Goal: Task Accomplishment & Management: Manage account settings

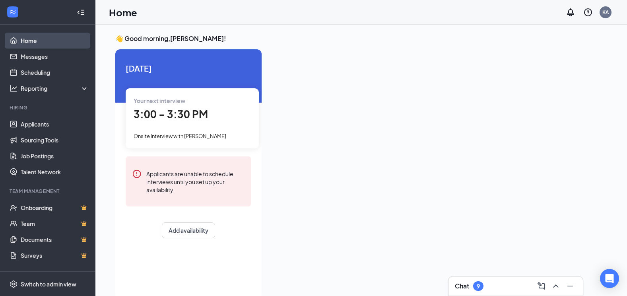
click at [44, 39] on link "Home" at bounding box center [55, 41] width 68 height 16
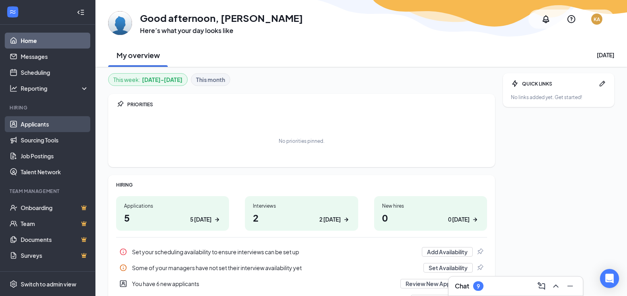
click at [46, 122] on link "Applicants" at bounding box center [55, 124] width 68 height 16
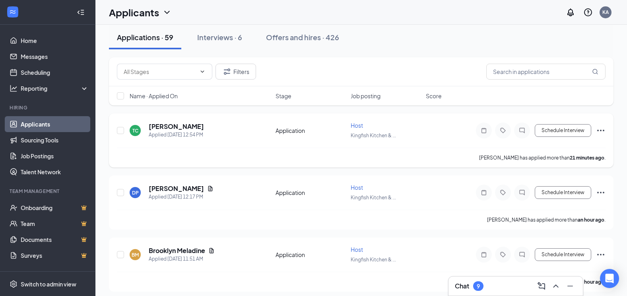
scroll to position [80, 0]
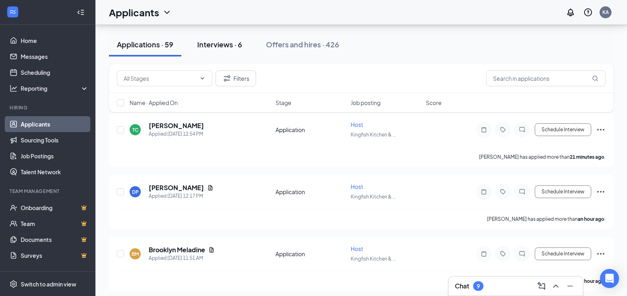
click at [230, 49] on div "Interviews · 6" at bounding box center [219, 44] width 45 height 10
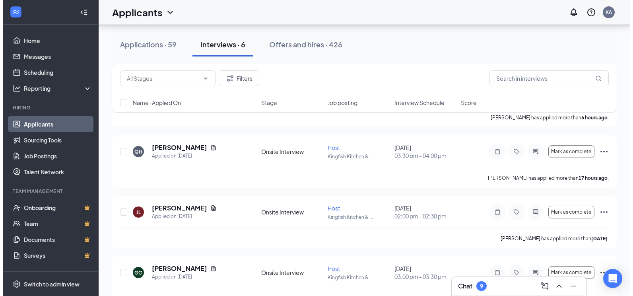
scroll to position [119, 0]
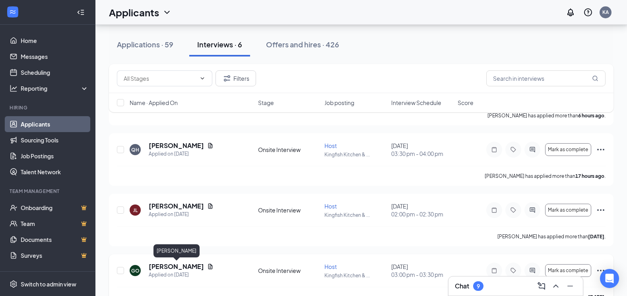
click at [181, 264] on h5 "[PERSON_NAME]" at bounding box center [176, 266] width 55 height 9
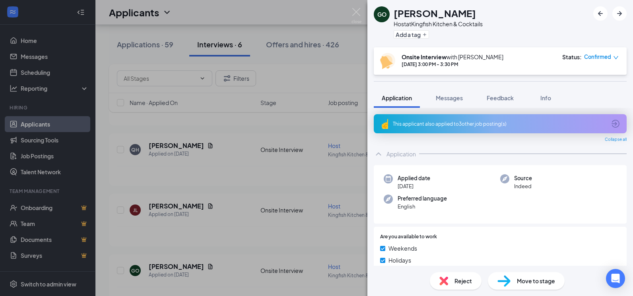
scroll to position [119, 0]
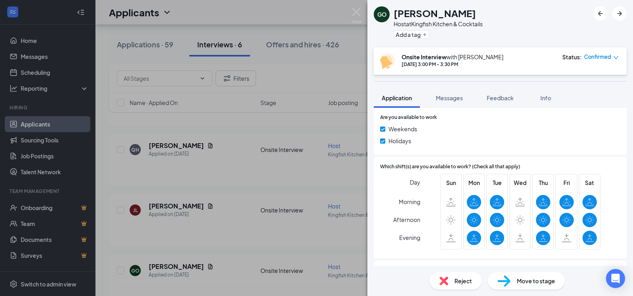
click at [347, 33] on div "GO GRACE OKPARUME Host at Kingfish Kitchen & Cocktails Add a tag Onsite Intervi…" at bounding box center [316, 148] width 633 height 296
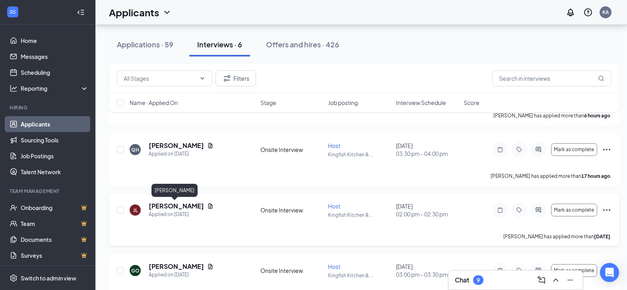
click at [173, 205] on h5 "[PERSON_NAME]" at bounding box center [176, 206] width 55 height 9
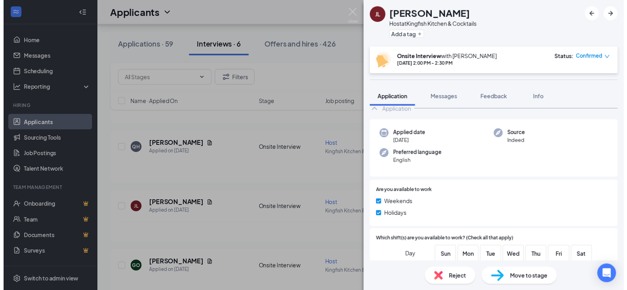
scroll to position [40, 0]
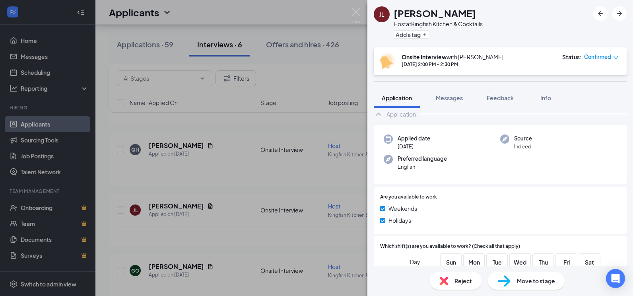
click at [219, 172] on div "[PERSON_NAME] [PERSON_NAME] Host at Kingfish Kitchen & Cocktails Add a tag Onsi…" at bounding box center [316, 148] width 633 height 296
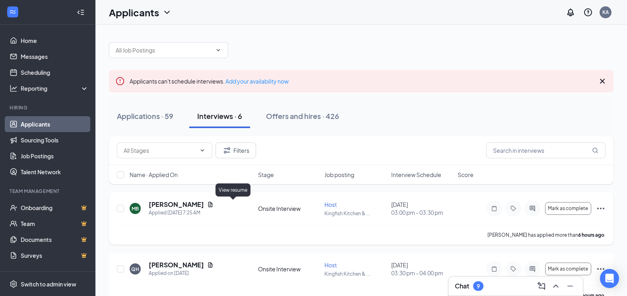
click at [213, 202] on icon "Document" at bounding box center [210, 204] width 4 height 5
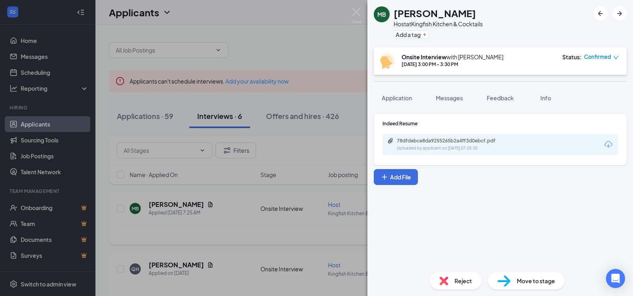
click at [208, 205] on div "MB [PERSON_NAME] Host at Kingfish Kitchen & Cocktails Add a tag Onsite Intervie…" at bounding box center [316, 148] width 633 height 296
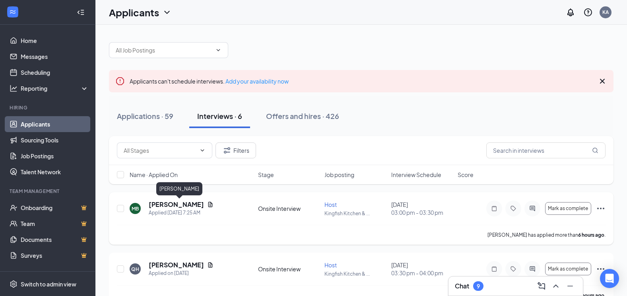
click at [197, 204] on h5 "[PERSON_NAME]" at bounding box center [176, 204] width 55 height 9
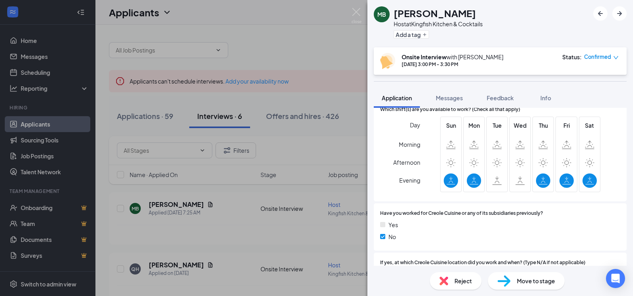
scroll to position [159, 0]
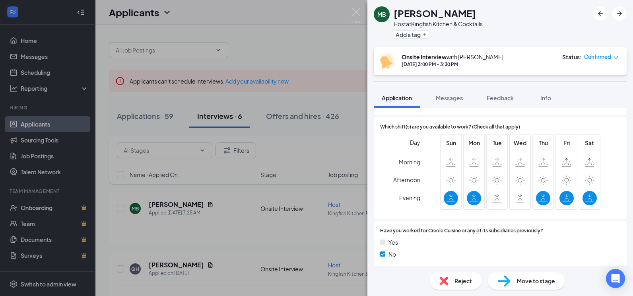
drag, startPoint x: 328, startPoint y: 45, endPoint x: 357, endPoint y: 32, distance: 31.0
click at [329, 45] on div "MB [PERSON_NAME]-Collor Host at Kingfish Kitchen & Cocktails Add a tag Onsite I…" at bounding box center [316, 148] width 633 height 296
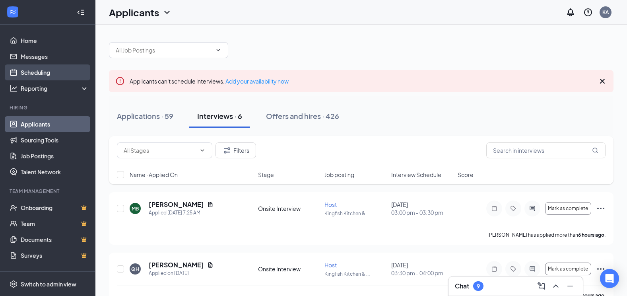
click at [40, 72] on link "Scheduling" at bounding box center [55, 72] width 68 height 16
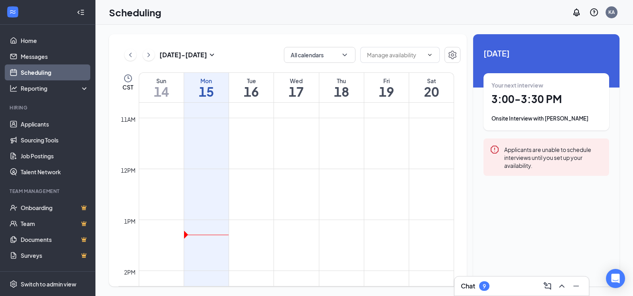
scroll to position [629, 0]
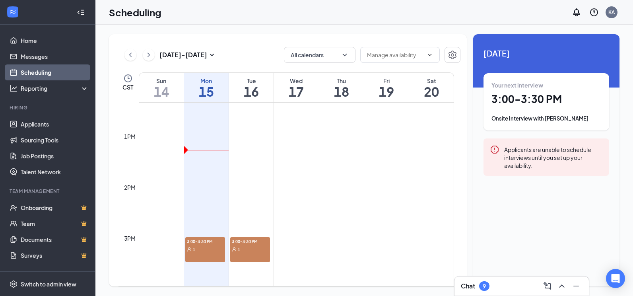
click at [200, 252] on div "1" at bounding box center [205, 249] width 40 height 8
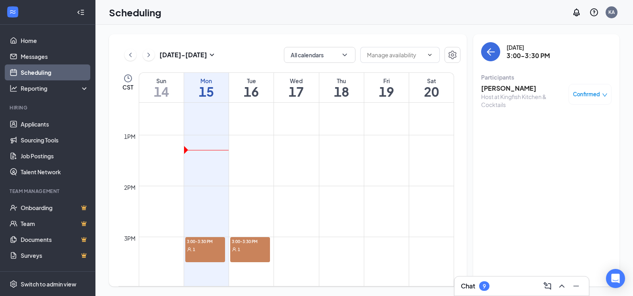
click at [252, 251] on div "1" at bounding box center [250, 249] width 40 height 8
click at [202, 251] on div "1" at bounding box center [205, 249] width 40 height 8
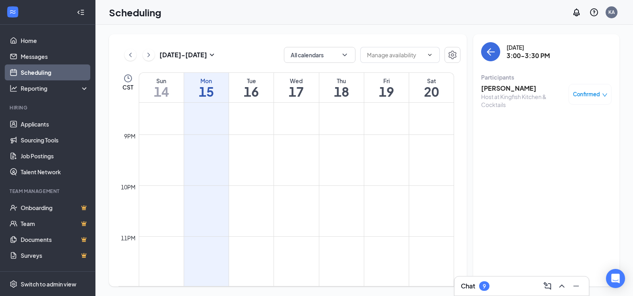
scroll to position [1038, 0]
click at [239, 205] on td at bounding box center [296, 203] width 315 height 13
click at [252, 155] on td at bounding box center [296, 152] width 315 height 13
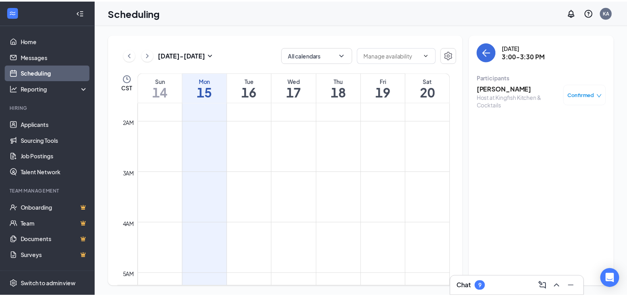
scroll to position [0, 0]
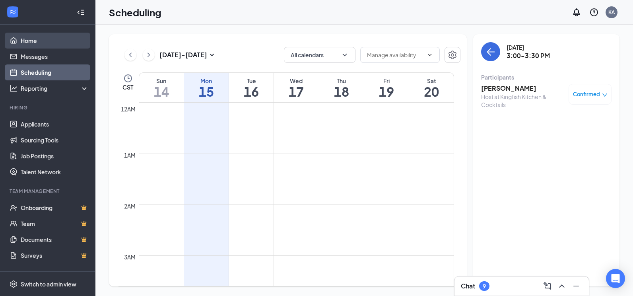
drag, startPoint x: 26, startPoint y: 42, endPoint x: 48, endPoint y: 46, distance: 22.3
click at [27, 43] on link "Home" at bounding box center [55, 41] width 68 height 16
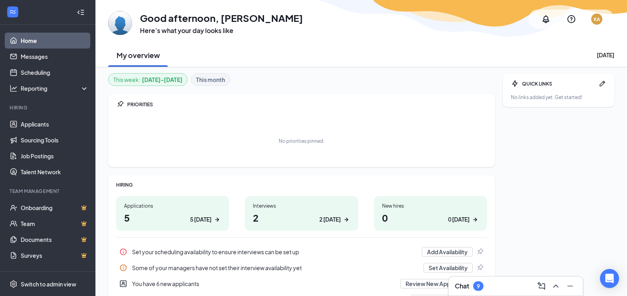
click at [212, 219] on div "5 [DATE]" at bounding box center [200, 219] width 21 height 8
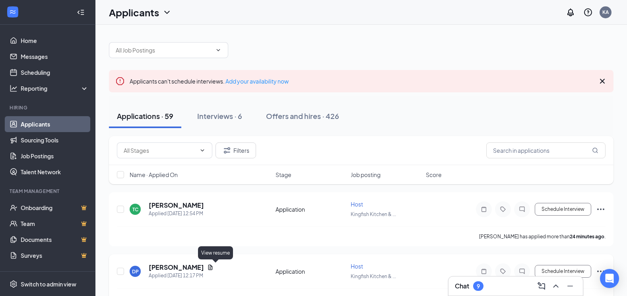
click at [214, 269] on icon "Document" at bounding box center [210, 267] width 6 height 6
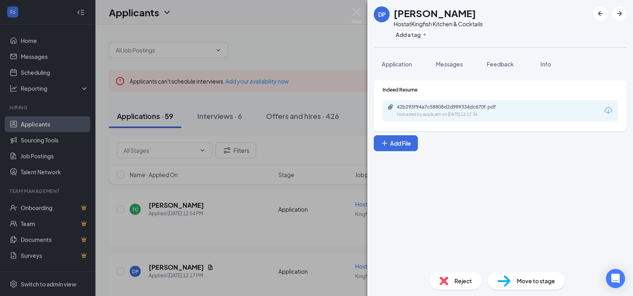
click at [234, 215] on div "DP Dalphenia Prigmore Host at Kingfish Kitchen & Cocktails Add a tag Applicatio…" at bounding box center [316, 148] width 633 height 296
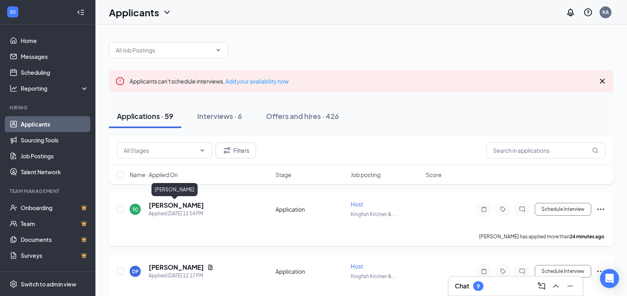
click at [179, 204] on h5 "[PERSON_NAME]" at bounding box center [176, 205] width 55 height 9
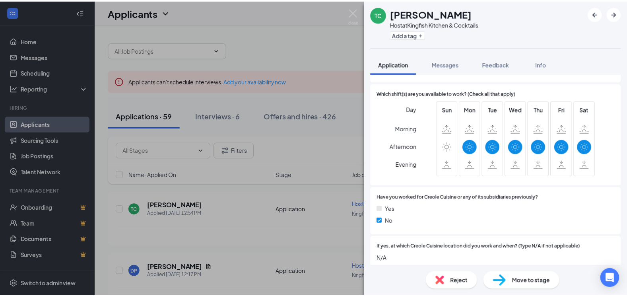
scroll to position [159, 0]
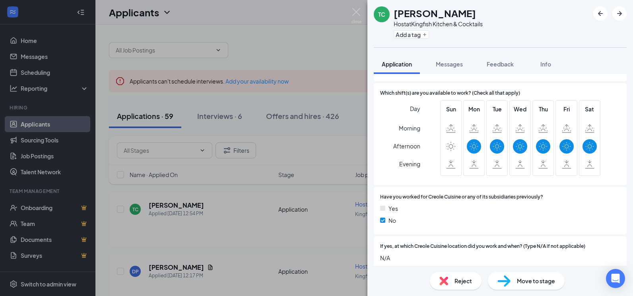
click at [250, 218] on div "TC Tyren Chaney Host at Kingfish Kitchen & Cocktails Add a tag Application Mess…" at bounding box center [316, 148] width 633 height 296
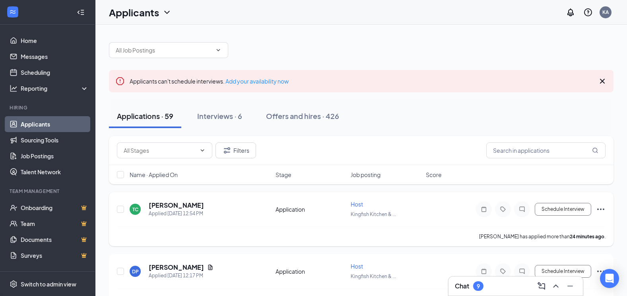
click at [601, 207] on icon "Ellipses" at bounding box center [601, 209] width 10 height 10
click at [459, 214] on div "TC Tyren Chaney Applied Today 12:54 PM Application Host Kingfish Kitchen & ... …" at bounding box center [361, 213] width 489 height 26
click at [603, 208] on icon "Ellipses" at bounding box center [601, 209] width 10 height 10
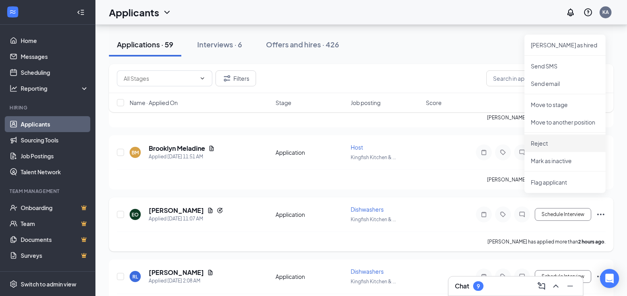
scroll to position [199, 0]
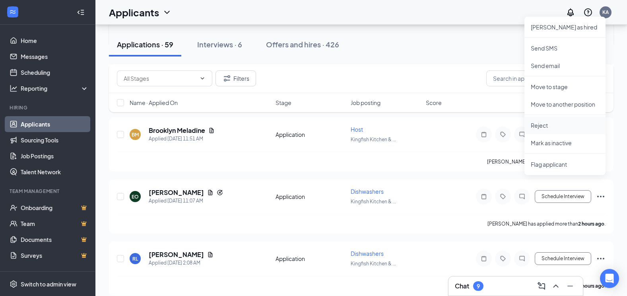
click at [539, 126] on p "Reject" at bounding box center [565, 125] width 68 height 8
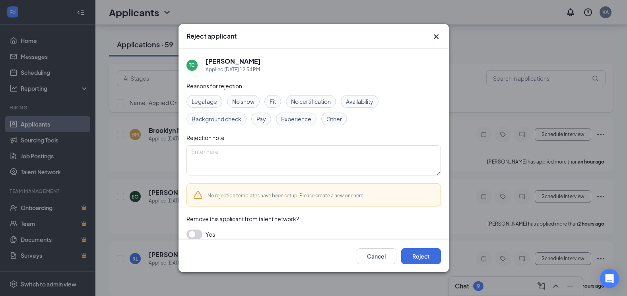
click at [361, 101] on span "Availability" at bounding box center [359, 101] width 27 height 9
click at [427, 257] on button "Reject" at bounding box center [421, 256] width 40 height 16
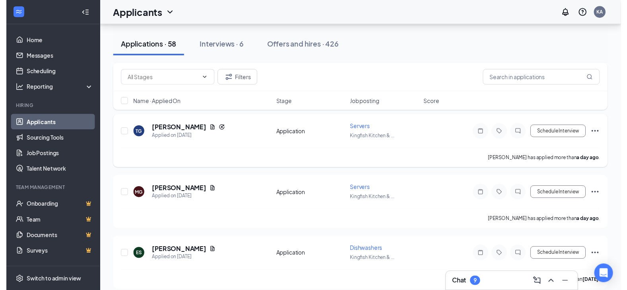
scroll to position [398, 0]
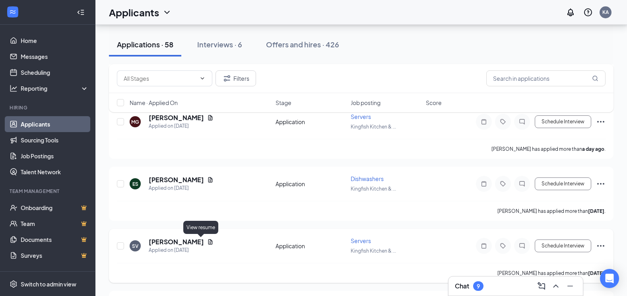
click at [208, 242] on icon "Document" at bounding box center [210, 241] width 4 height 5
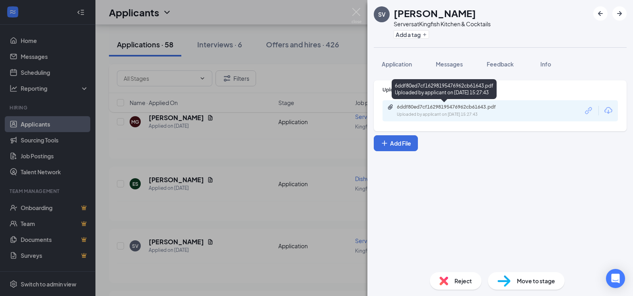
click at [418, 115] on div "Uploaded by applicant on Sep 12, 2025 at 15:27:43" at bounding box center [456, 114] width 119 height 6
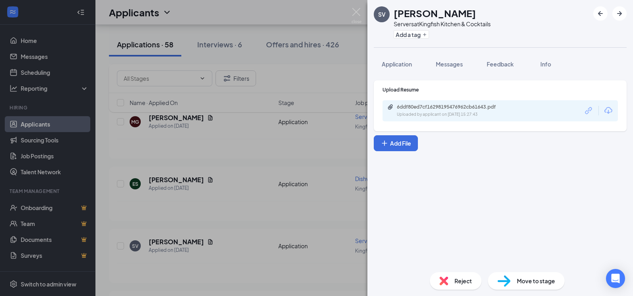
click at [296, 70] on div "SV Sabrina Valenti Servers at Kingfish Kitchen & Cocktails Add a tag Applicatio…" at bounding box center [316, 148] width 633 height 296
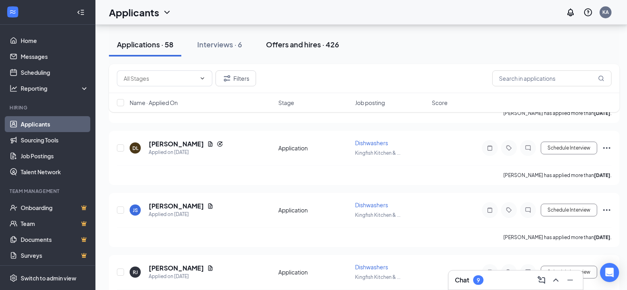
scroll to position [2624, 0]
